Goal: Find contact information

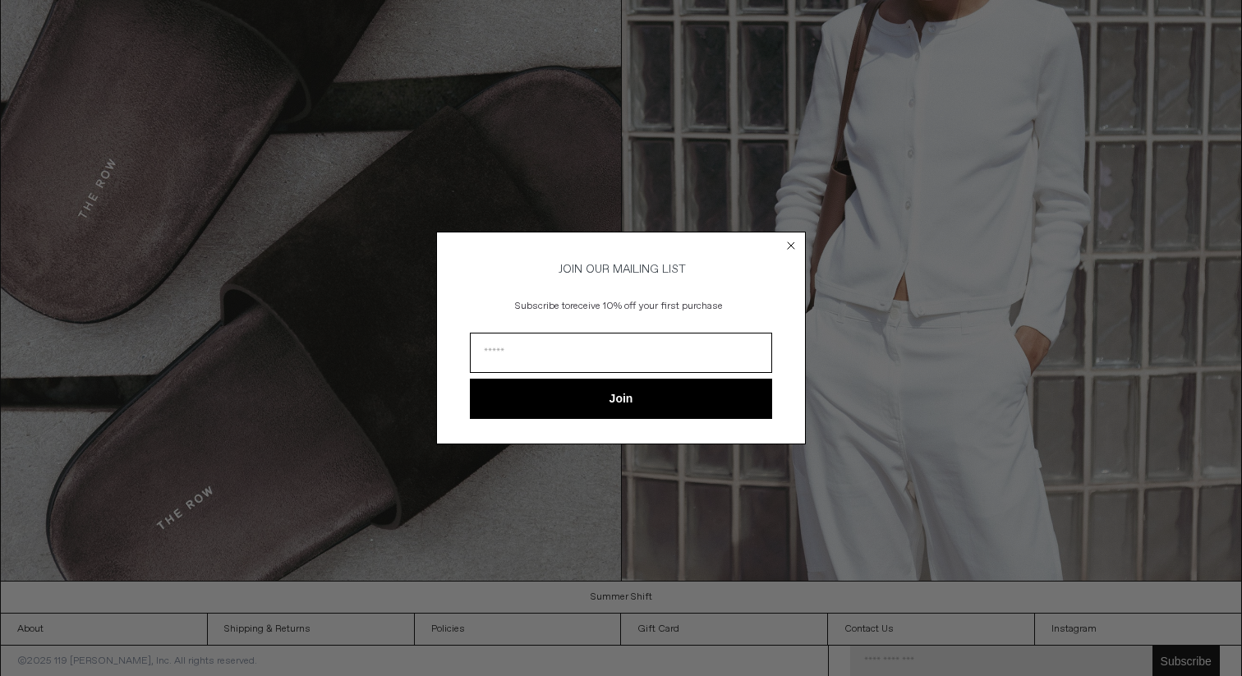
click at [789, 247] on circle "Close dialog" at bounding box center [792, 246] width 16 height 16
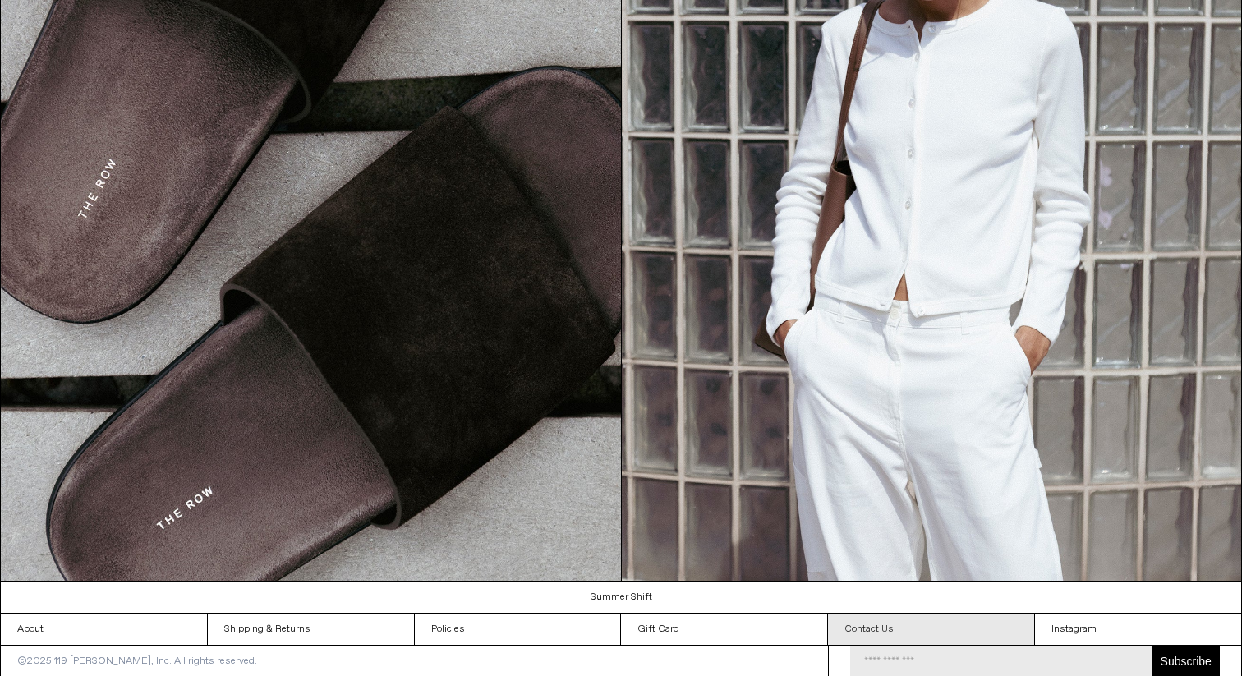
click at [873, 629] on link "Contact Us" at bounding box center [931, 629] width 206 height 31
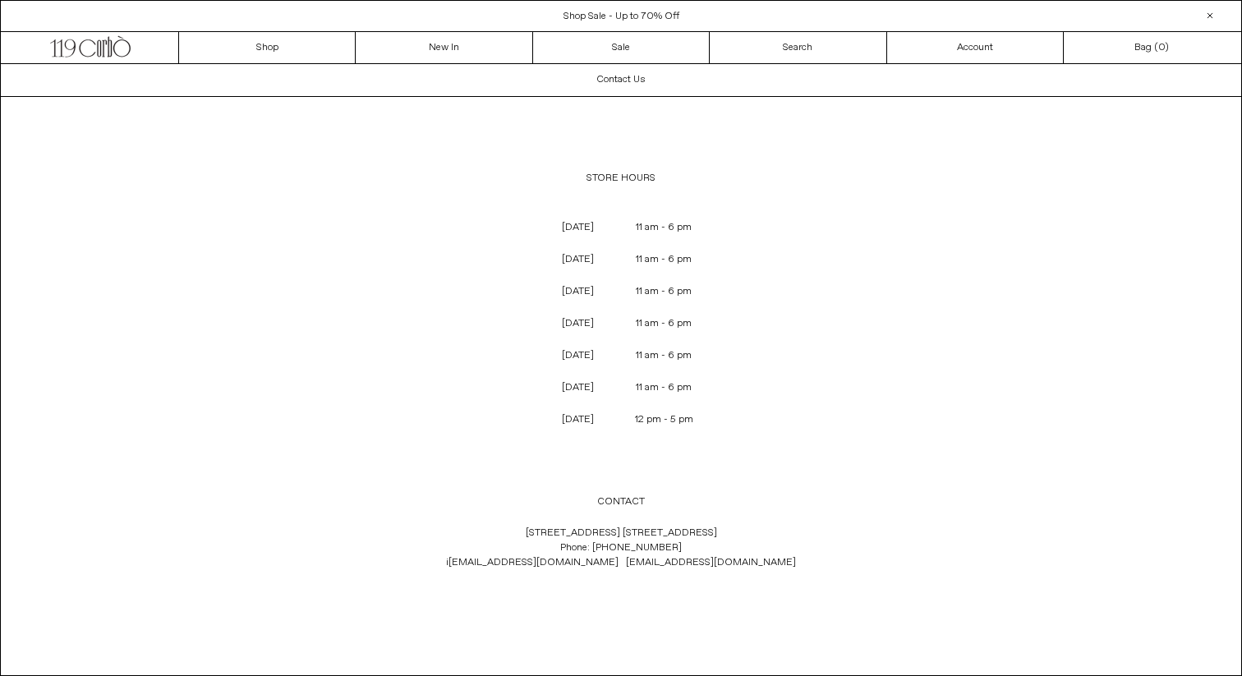
scroll to position [64, 0]
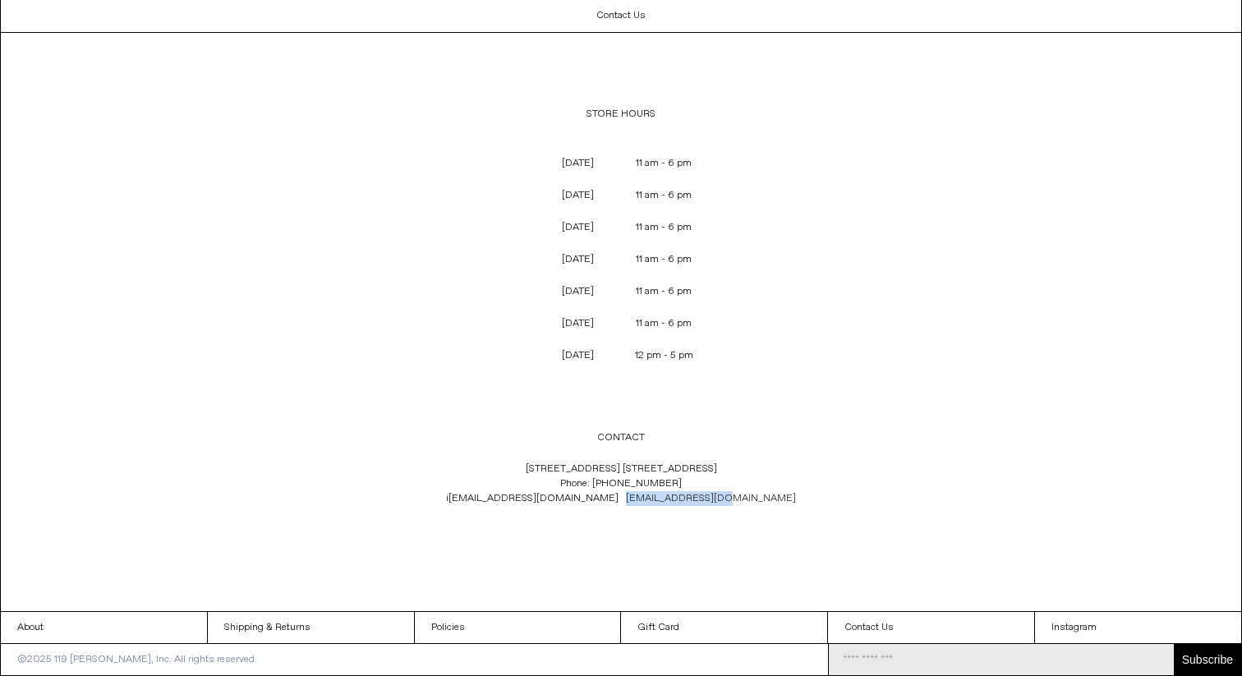
drag, startPoint x: 725, startPoint y: 500, endPoint x: 624, endPoint y: 502, distance: 101.1
click at [624, 502] on p "[STREET_ADDRESS] [GEOGRAPHIC_DATA] 1C4 Phone: [PHONE_NUMBER] i [EMAIL_ADDRESS][…" at bounding box center [621, 483] width 544 height 61
drag, startPoint x: 512, startPoint y: 500, endPoint x: 614, endPoint y: 503, distance: 101.9
click at [614, 503] on p "[STREET_ADDRESS] [GEOGRAPHIC_DATA] 1C4 Phone: [PHONE_NUMBER] i [EMAIL_ADDRESS][…" at bounding box center [621, 483] width 544 height 61
copy span "i [EMAIL_ADDRESS][DOMAIN_NAME]"
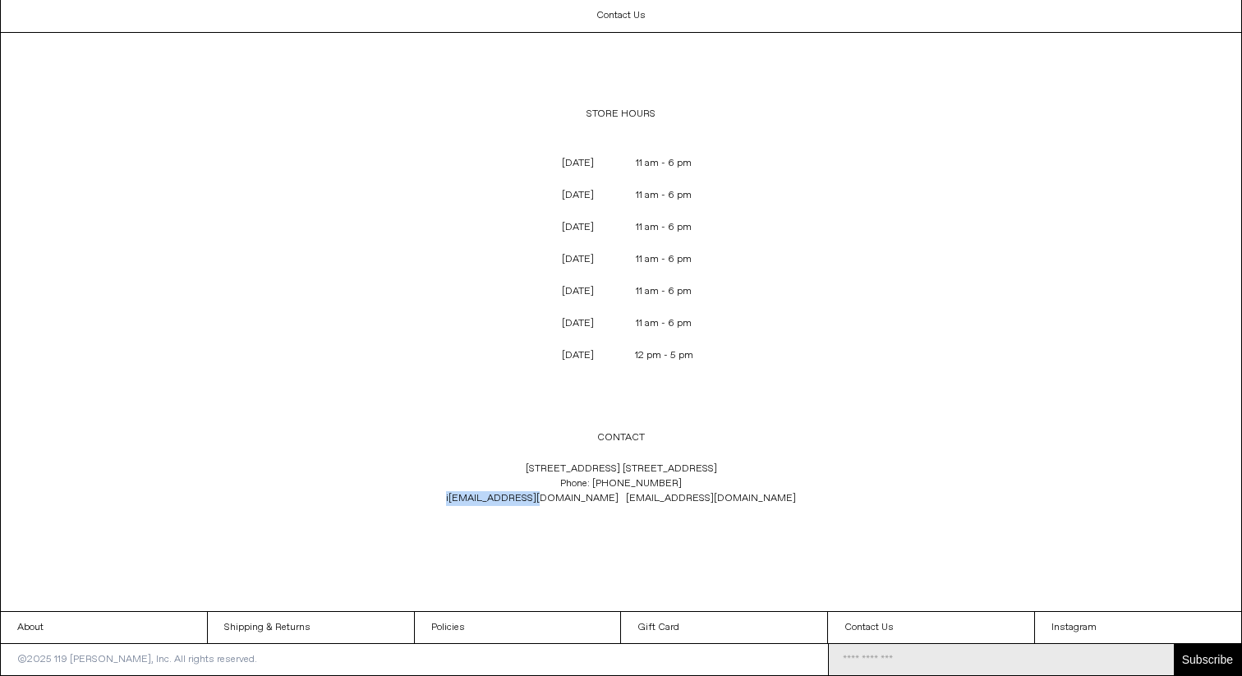
click at [658, 356] on p "12 pm - 5 pm" at bounding box center [664, 355] width 85 height 31
click at [837, 451] on p "CONTACT" at bounding box center [621, 437] width 544 height 31
click at [1059, 620] on link "Instagram" at bounding box center [1138, 627] width 206 height 31
